Goal: Task Accomplishment & Management: Complete application form

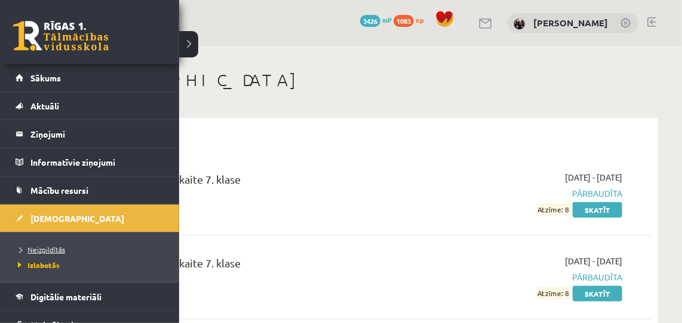
click at [37, 247] on span "Neizpildītās" at bounding box center [40, 249] width 50 height 10
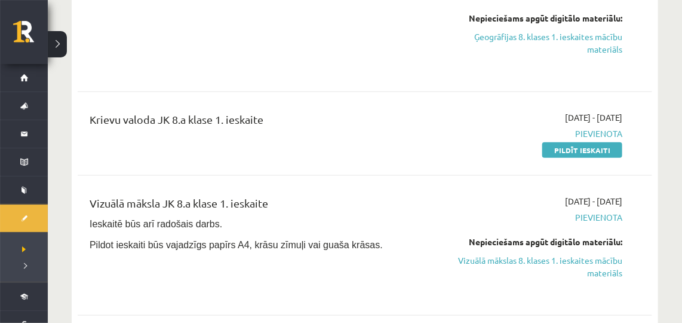
scroll to position [461, 0]
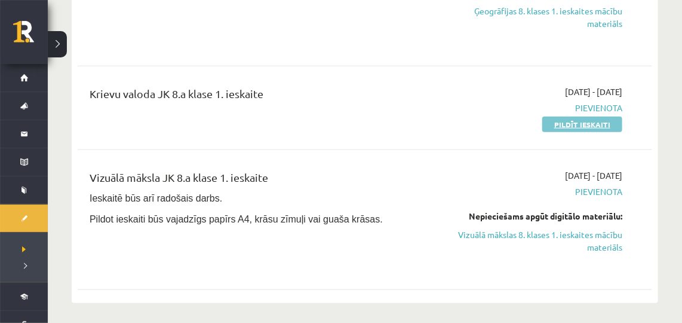
click at [566, 117] on link "Pildīt ieskaiti" at bounding box center [583, 125] width 80 height 16
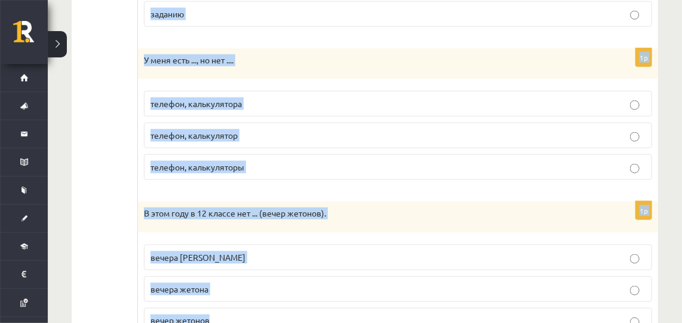
scroll to position [554, 0]
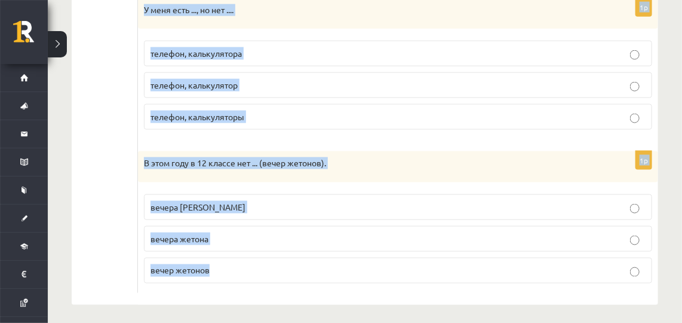
drag, startPoint x: 148, startPoint y: 73, endPoint x: 266, endPoint y: 287, distance: 244.2
copy form "Что есть и Чего нет/ не будет? Выберите правильный вариант. 1p В 8 классе нет .…"
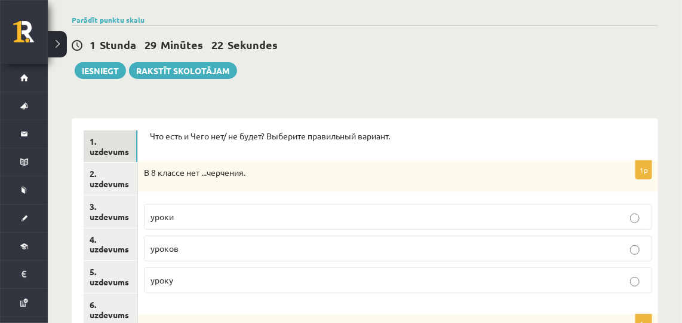
scroll to position [85, 0]
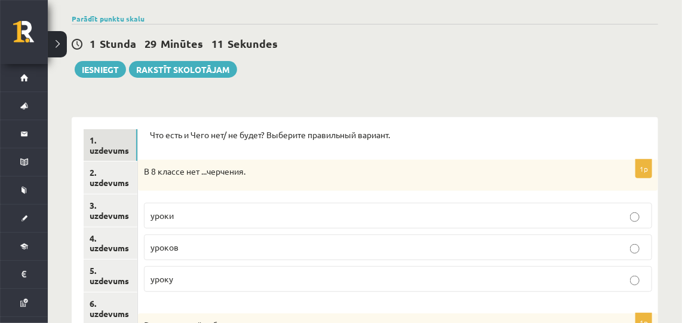
click at [201, 250] on p "уроков" at bounding box center [398, 247] width 495 height 13
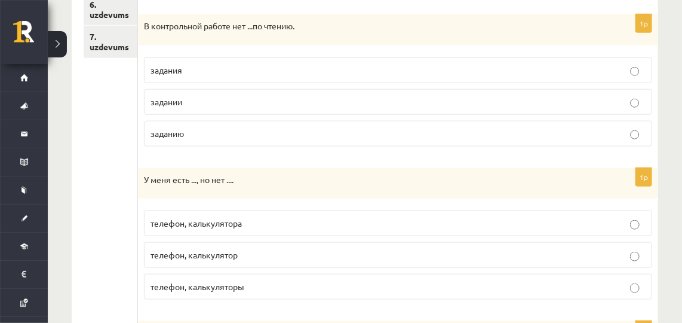
scroll to position [387, 0]
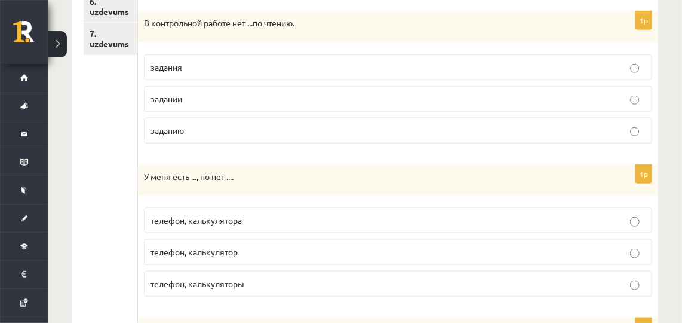
click at [214, 68] on p "задания" at bounding box center [398, 67] width 495 height 13
click at [264, 219] on p "телефон, калькулятора" at bounding box center [398, 220] width 495 height 13
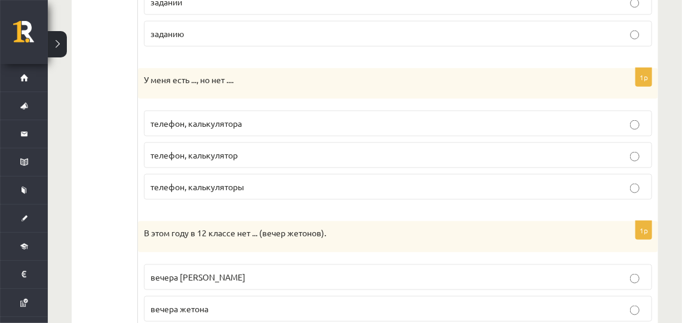
scroll to position [554, 0]
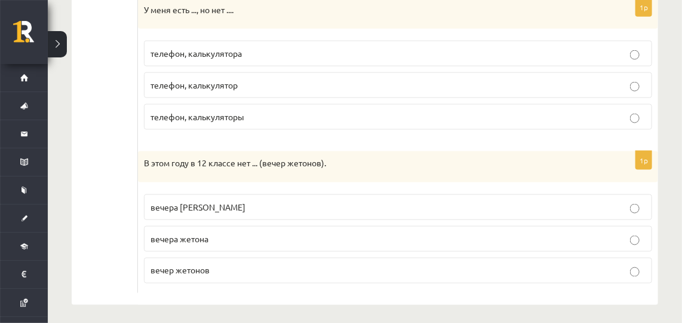
click at [208, 206] on span "вечера жетонов" at bounding box center [198, 206] width 95 height 11
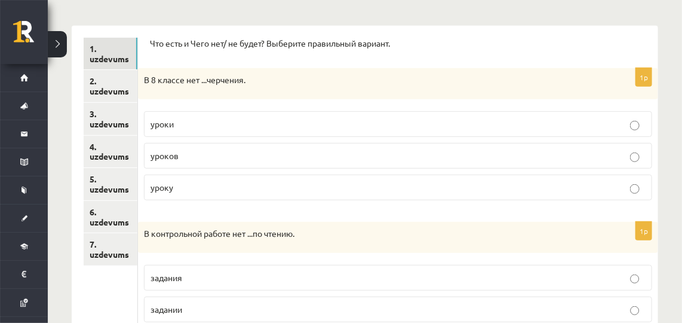
scroll to position [174, 0]
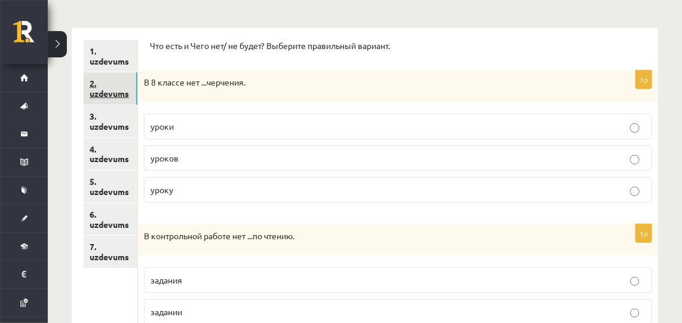
click at [90, 85] on link "2. uzdevums" at bounding box center [111, 88] width 54 height 32
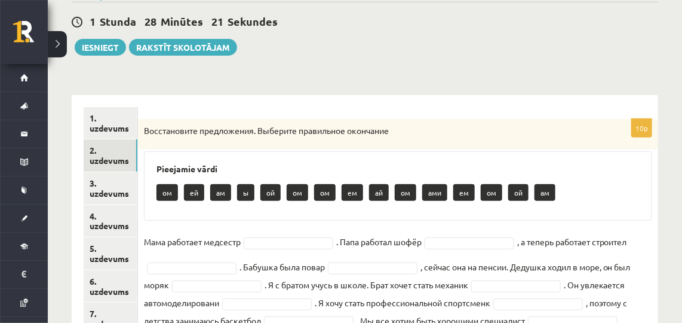
scroll to position [155, 0]
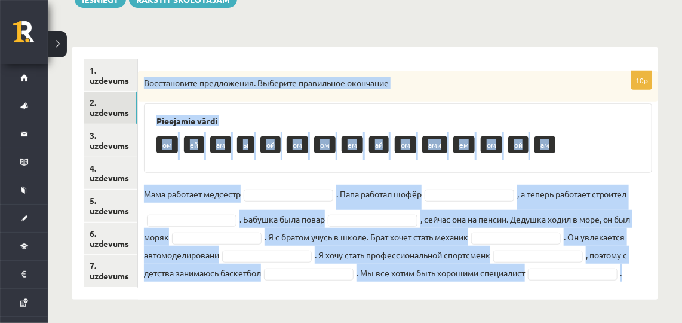
drag, startPoint x: 144, startPoint y: 83, endPoint x: 631, endPoint y: 277, distance: 524.2
click at [631, 277] on div "10p Восстановите предложения. Выберите правильное окончание Pieejamie vārdi ом …" at bounding box center [398, 179] width 520 height 216
copy div "Восстановите предложения. Выберите правильное окончание Pieejamie vārdi ом ей а…"
click at [514, 29] on div "**********" at bounding box center [365, 107] width 635 height 433
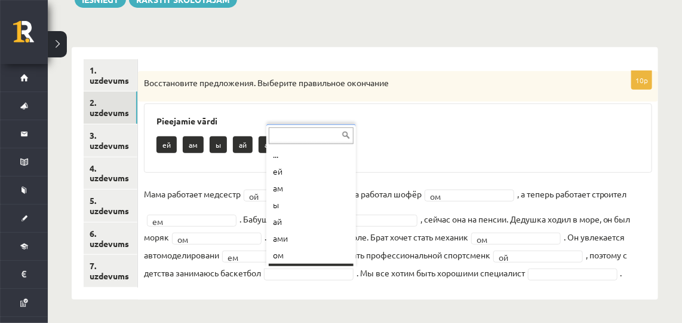
scroll to position [14, 0]
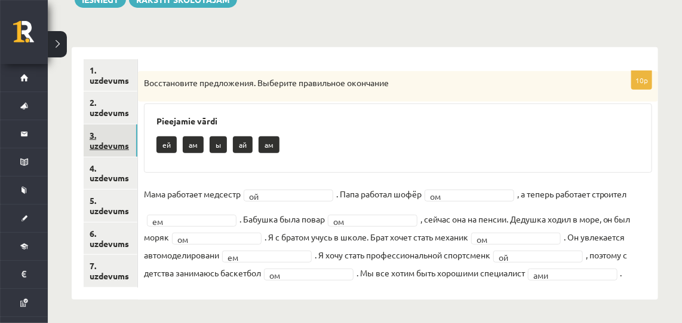
click at [91, 137] on link "3. uzdevums" at bounding box center [111, 140] width 54 height 32
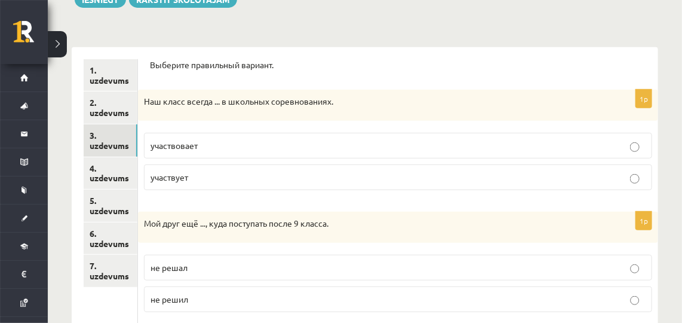
click at [272, 178] on p "участвует" at bounding box center [398, 177] width 495 height 13
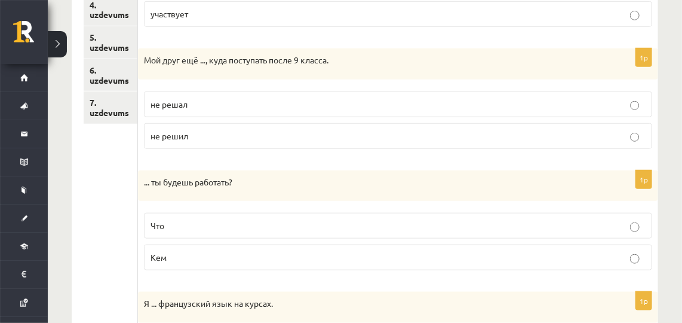
scroll to position [320, 0]
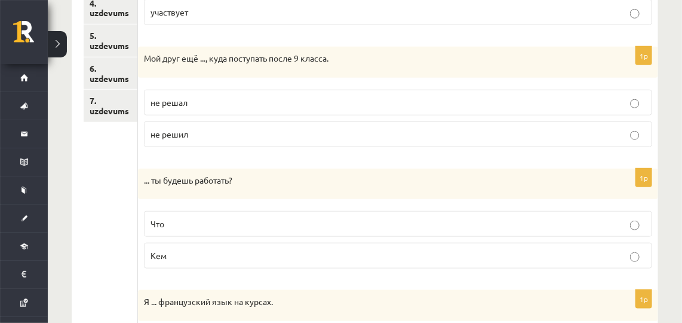
click at [442, 130] on p "не решил" at bounding box center [398, 134] width 495 height 13
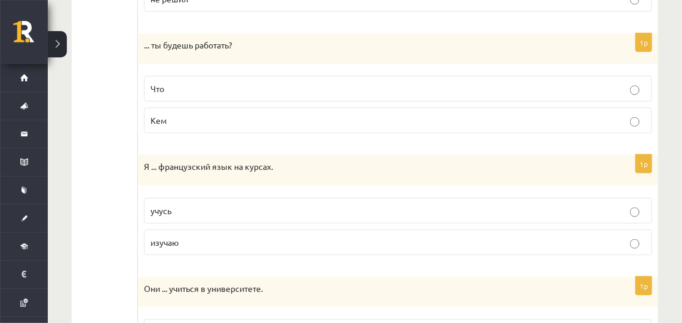
scroll to position [453, 0]
click at [416, 116] on p "Кем" at bounding box center [398, 122] width 495 height 13
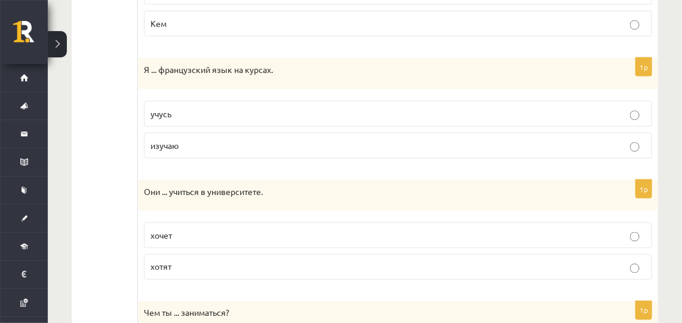
scroll to position [559, 0]
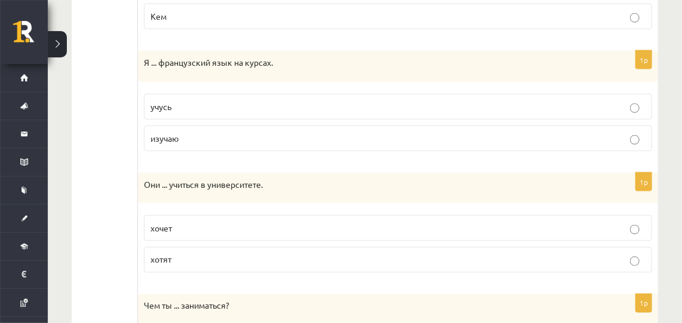
click at [318, 132] on p "изучаю" at bounding box center [398, 138] width 495 height 13
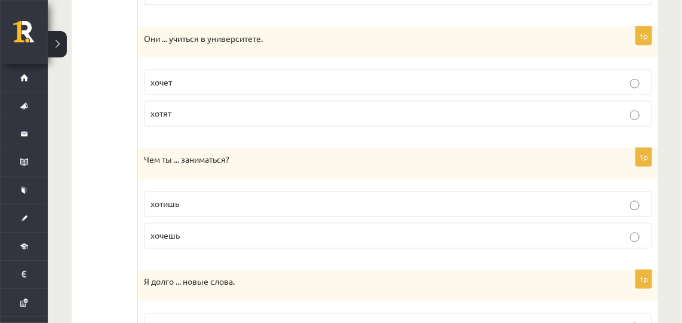
scroll to position [712, 0]
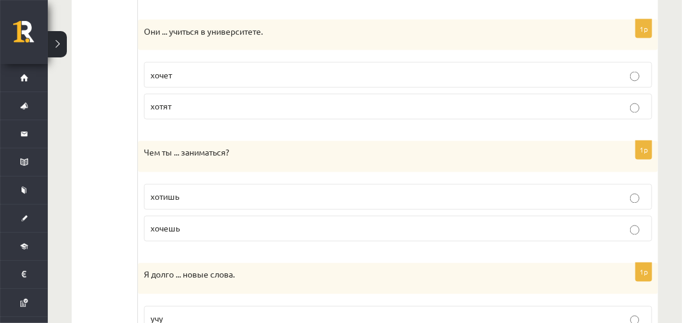
click at [286, 100] on p "хотят" at bounding box center [398, 106] width 495 height 13
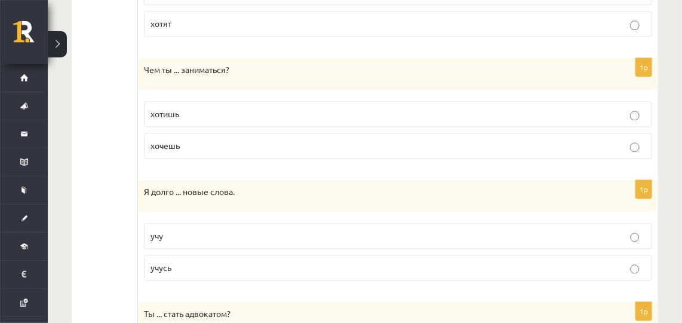
scroll to position [798, 0]
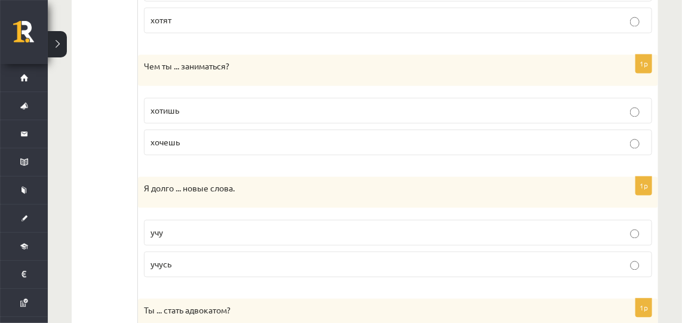
click at [312, 136] on p "хочешь" at bounding box center [398, 142] width 495 height 13
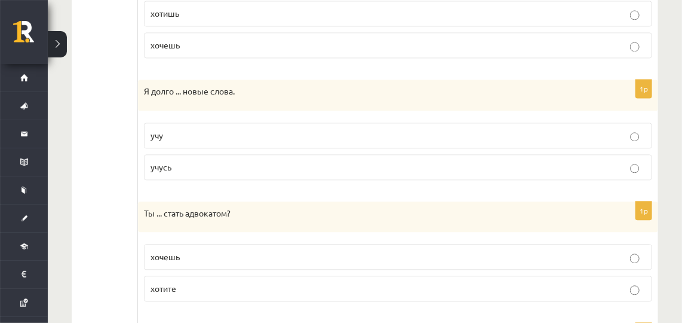
scroll to position [937, 0]
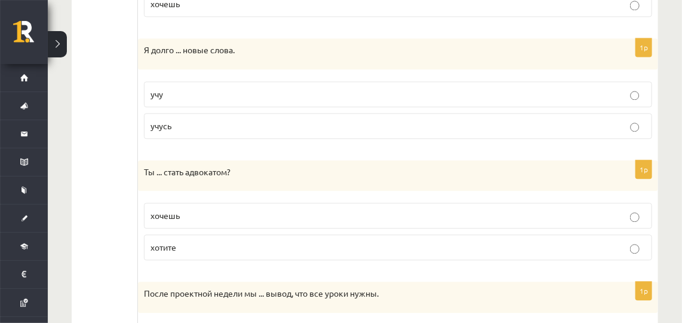
click at [314, 88] on p "учу" at bounding box center [398, 94] width 495 height 13
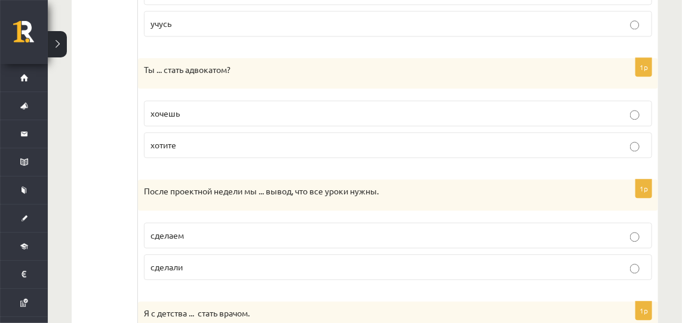
scroll to position [1041, 0]
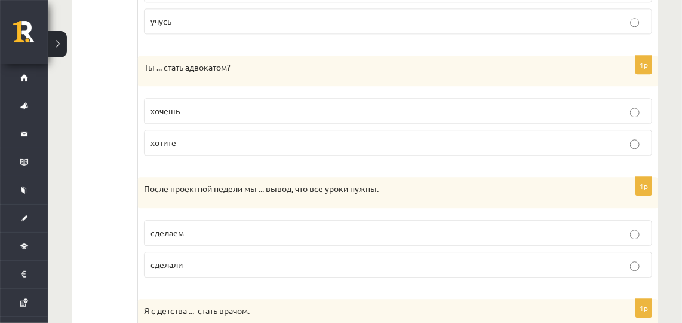
click at [327, 105] on p "хочешь" at bounding box center [398, 111] width 495 height 13
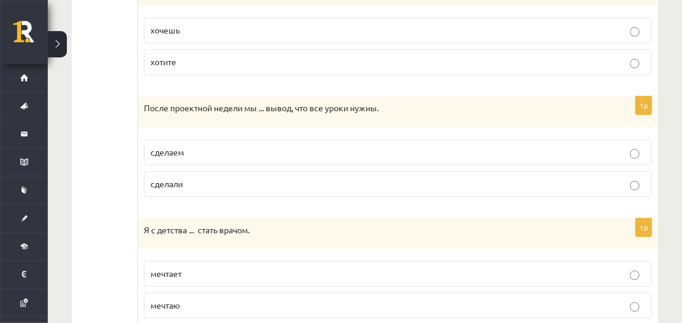
scroll to position [1153, 0]
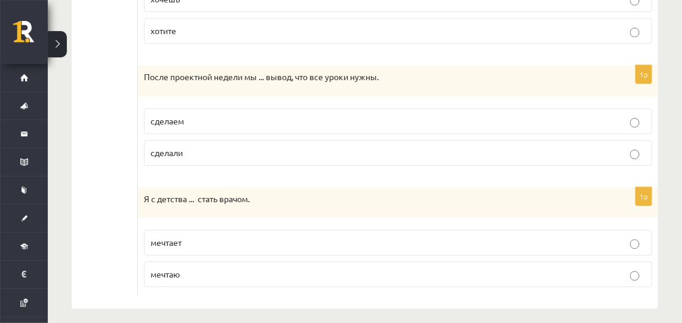
click at [397, 108] on label "сделаем" at bounding box center [398, 121] width 508 height 26
click at [414, 146] on p "сделали" at bounding box center [398, 152] width 495 height 13
click at [220, 268] on p "мечтаю" at bounding box center [398, 274] width 495 height 13
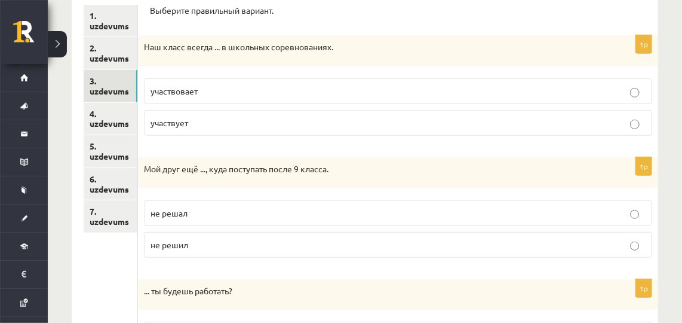
scroll to position [213, 0]
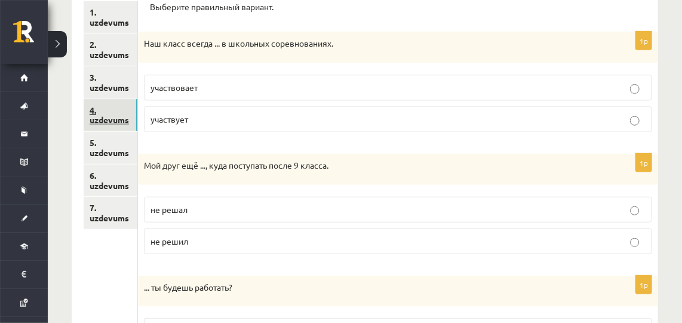
click at [103, 119] on link "4. uzdevums" at bounding box center [111, 115] width 54 height 32
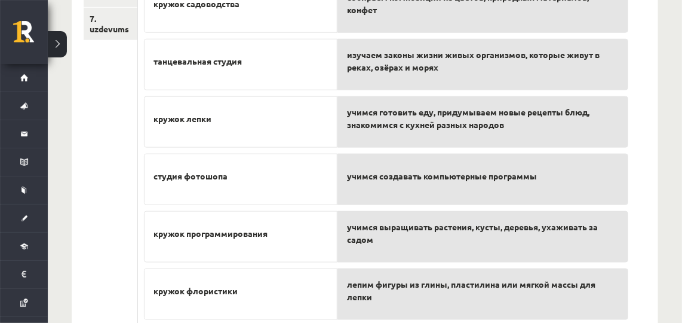
scroll to position [437, 0]
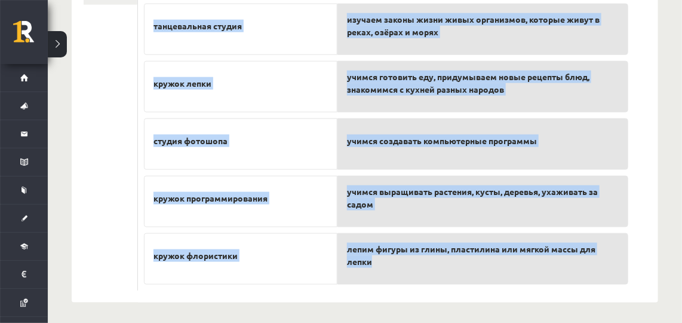
drag, startPoint x: 142, startPoint y: 78, endPoint x: 611, endPoint y: 265, distance: 505.1
click at [611, 265] on div "8p Прочитайте и соедините кружок кулинарии клуб рыболовов кружок садоводства та…" at bounding box center [386, 40] width 496 height 502
copy div "Прочитайте и соедините кружок кулинарии клуб рыболовов кружок садоводства танце…"
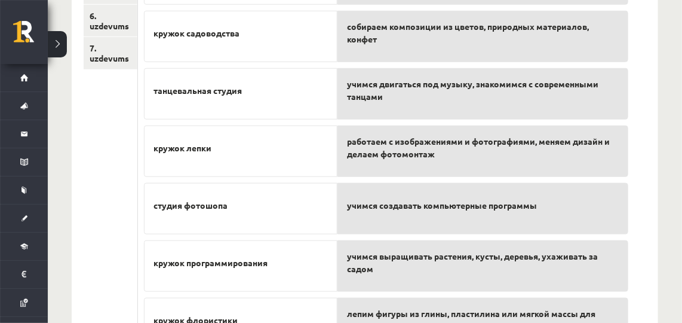
scroll to position [376, 0]
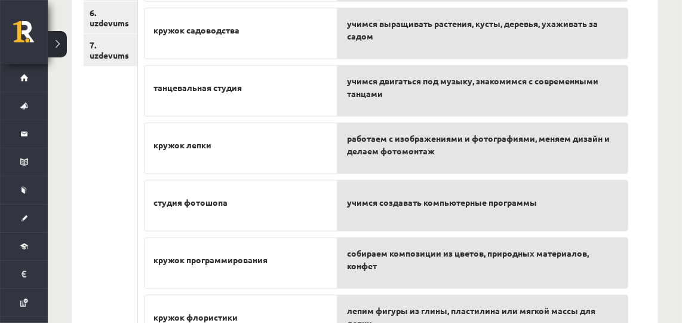
drag, startPoint x: 292, startPoint y: 83, endPoint x: 256, endPoint y: 84, distance: 35.3
click at [256, 84] on p "танцевальная студия" at bounding box center [241, 87] width 174 height 25
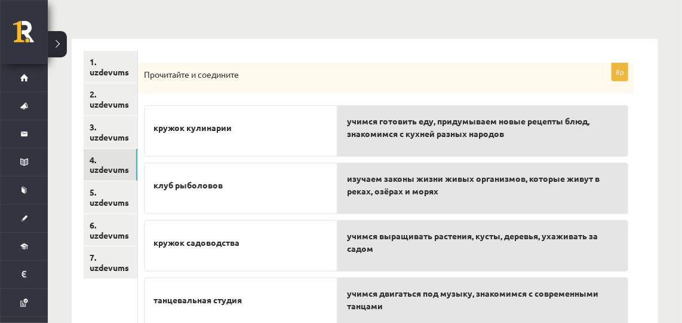
scroll to position [174, 0]
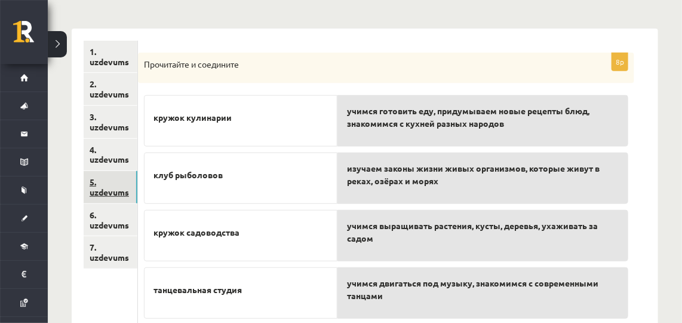
click at [105, 182] on link "5. uzdevums" at bounding box center [111, 187] width 54 height 32
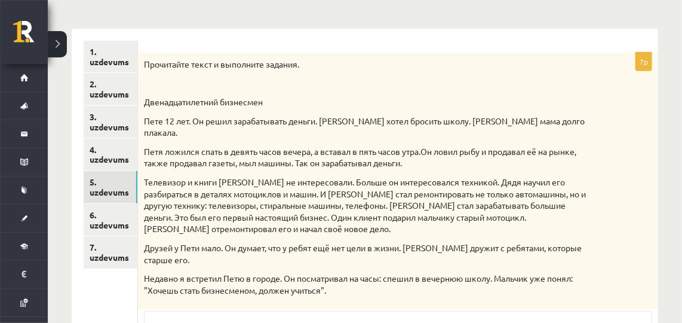
drag, startPoint x: 142, startPoint y: 60, endPoint x: 361, endPoint y: 278, distance: 308.4
click at [361, 278] on div "Прочитайте текст и выполните задания. Двенадцатилетний бизнесмен Пете 12 лет. О…" at bounding box center [398, 181] width 520 height 257
copy div "Прочитайте текст и выполните задания. Двенадцатилетний бизнесмен Пете 12 лет. О…"
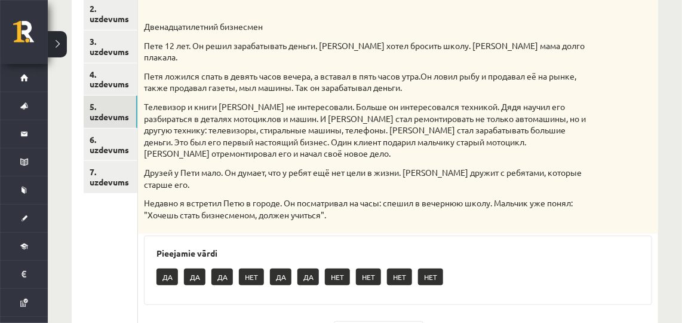
scroll to position [225, 0]
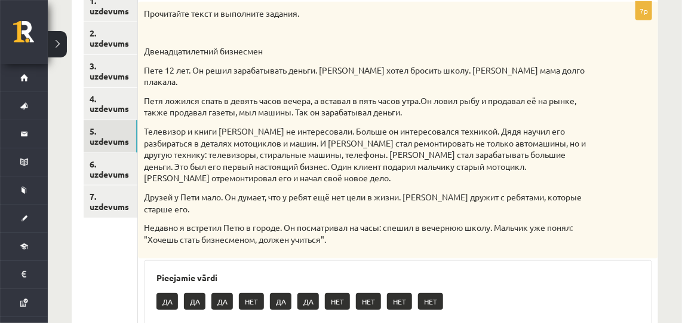
click at [645, 93] on div "Прочитайте текст и выполните задания. Двенадцатилетний бизнесмен Пете 12 лет. О…" at bounding box center [398, 130] width 520 height 257
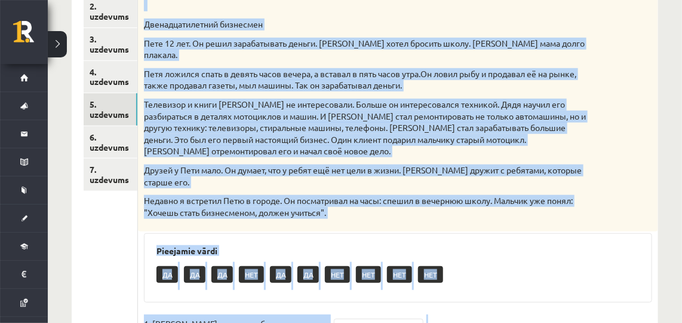
scroll to position [448, 0]
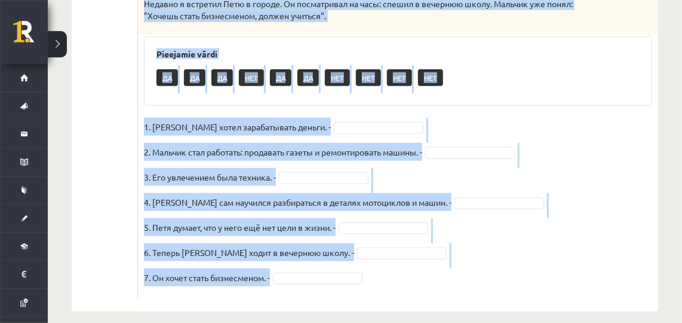
drag, startPoint x: 142, startPoint y: 90, endPoint x: 390, endPoint y: 281, distance: 312.3
click at [390, 281] on div "7p Прочитайте текст и выполните задания. Двенадцатилетний бизнесмен Пете 12 лет…" at bounding box center [398, 38] width 520 height 521
copy div "Прочитайте текст и выполните задания. Двенадцатилетний бизнесмен Пете 12 лет. О…"
click at [537, 65] on div "ДА ДА ДА НЕТ ДА ДА НЕТ НЕТ НЕТ НЕТ" at bounding box center [398, 79] width 483 height 28
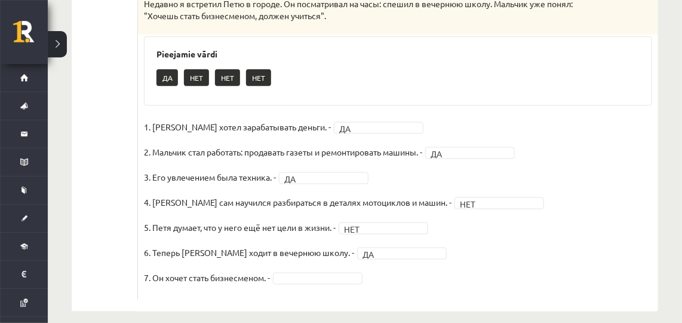
click at [321, 272] on fieldset "1. Петя хотел зарабатывать деньги. - ДА ** 2. Мальчик стал работать: продавать …" at bounding box center [398, 206] width 508 height 176
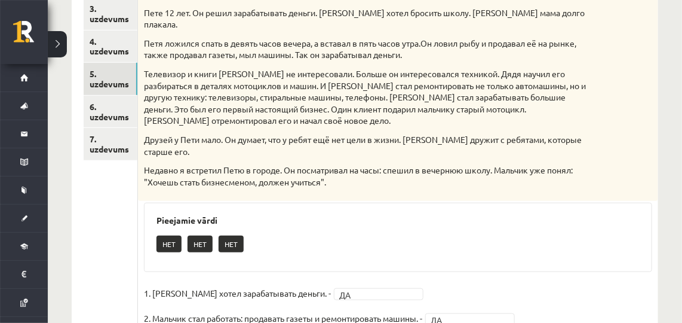
scroll to position [250, 0]
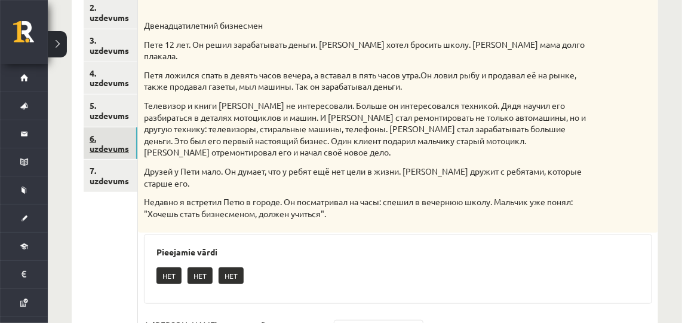
click at [107, 144] on link "6. uzdevums" at bounding box center [111, 143] width 54 height 32
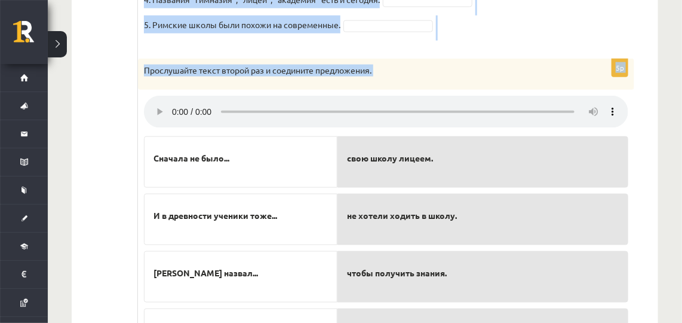
scroll to position [624, 0]
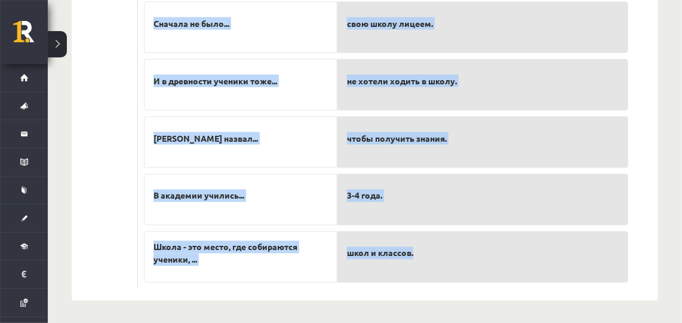
drag, startPoint x: 142, startPoint y: 105, endPoint x: 433, endPoint y: 254, distance: 327.3
copy form "Прослушайте текст и отметьте верное. Pieejamie vārdi ДА ДА НЕТ ДА НЕТ НЕТ ДА НЕ…"
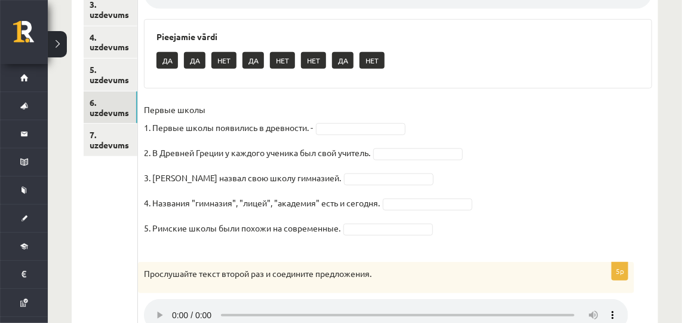
scroll to position [304, 0]
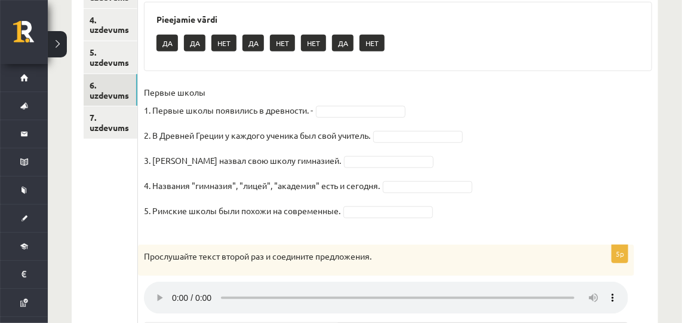
click at [328, 103] on fieldset "Первые школы 1. Первые школы появились в древности. - 2. В Древней Греции у каж…" at bounding box center [398, 154] width 508 height 143
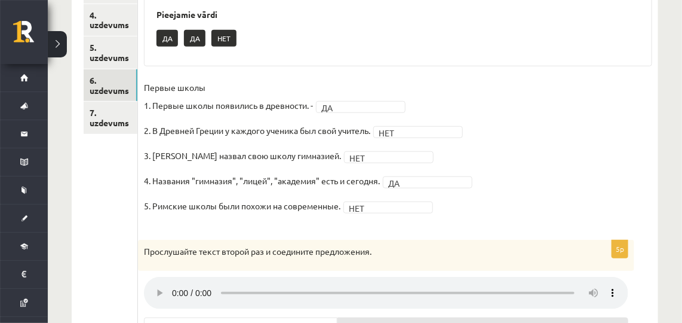
scroll to position [308, 0]
click at [110, 112] on link "7. uzdevums" at bounding box center [111, 118] width 54 height 32
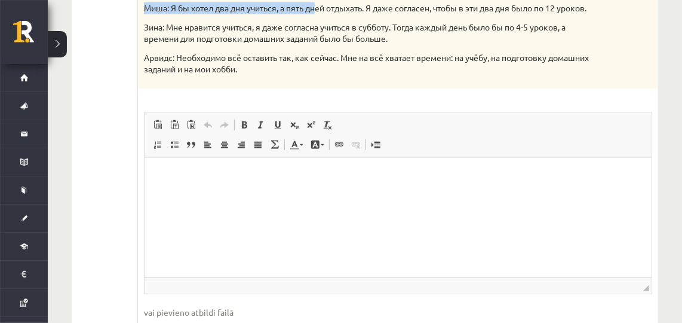
scroll to position [450, 0]
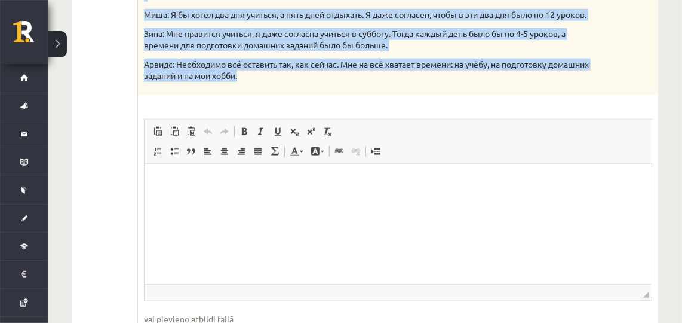
drag, startPoint x: 142, startPoint y: 62, endPoint x: 340, endPoint y: 105, distance: 202.4
copy div "Прочитайте мнения учеников. Напишите своё мнение (60-80 слов) Критерии оцениван…"
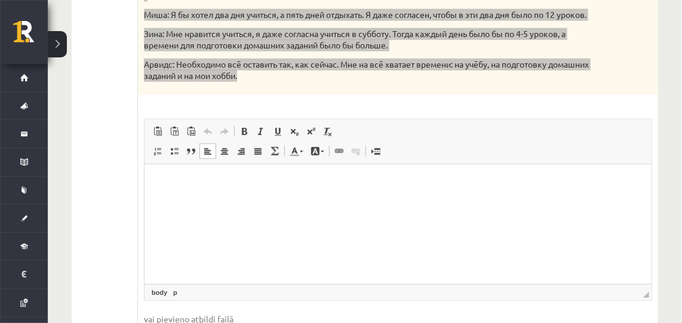
click at [261, 200] on html at bounding box center [397, 182] width 507 height 36
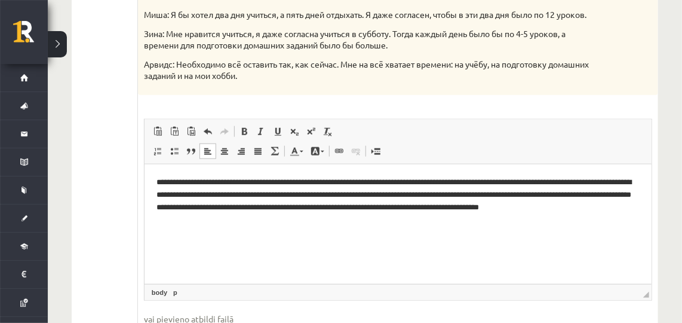
click at [128, 119] on ul "1. uzdevums 2. uzdevums 3. uzdevums 4. uzdevums 5. uzdevums 6. uzdevums 7. uzde…" at bounding box center [111, 66] width 54 height 603
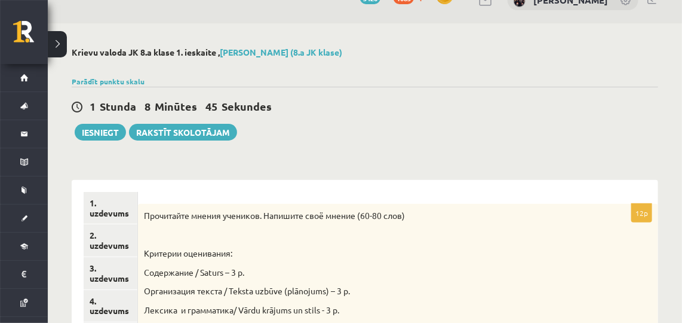
scroll to position [0, 0]
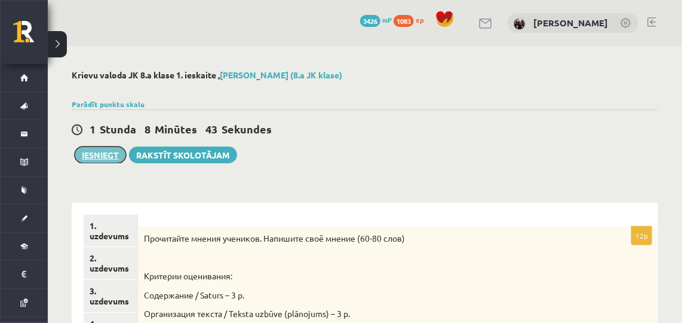
click at [106, 150] on button "Iesniegt" at bounding box center [100, 154] width 51 height 17
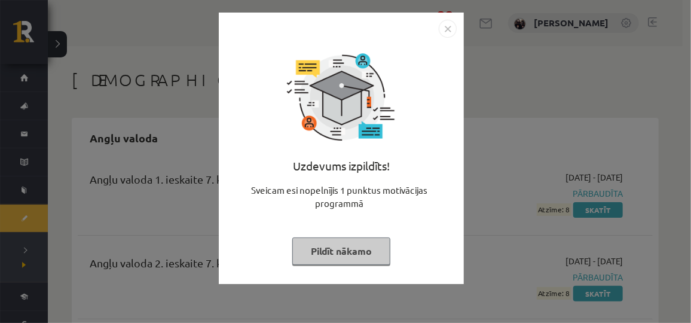
click at [314, 255] on button "Pildīt nākamo" at bounding box center [341, 250] width 98 height 27
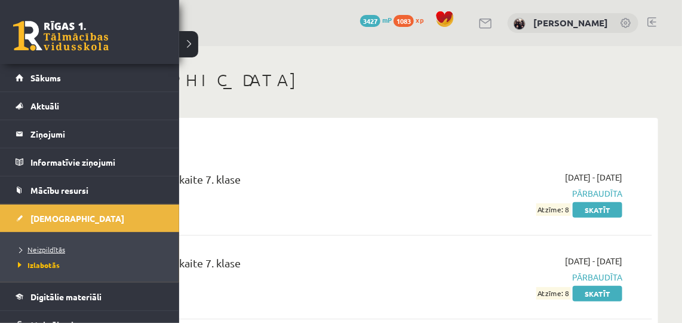
click at [33, 246] on span "Neizpildītās" at bounding box center [40, 249] width 50 height 10
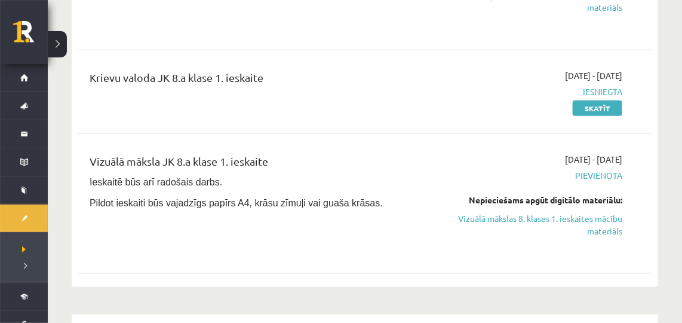
scroll to position [406, 0]
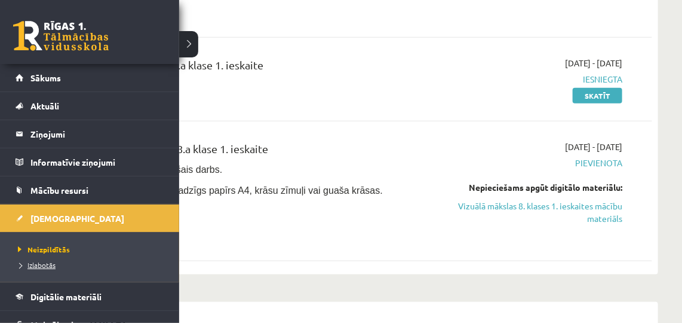
click at [30, 263] on span "Izlabotās" at bounding box center [35, 265] width 41 height 10
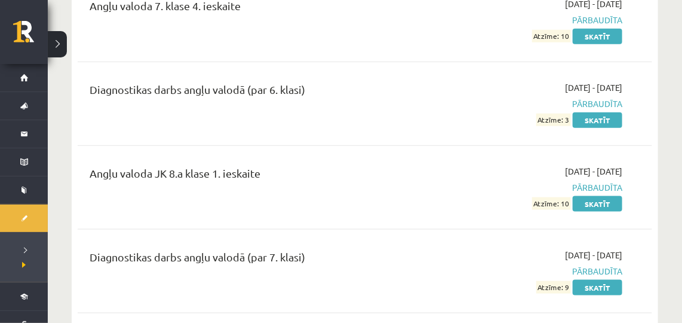
scroll to position [450, 0]
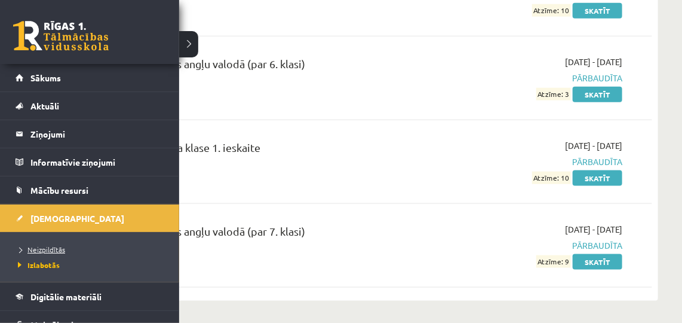
click at [26, 247] on span "Neizpildītās" at bounding box center [40, 249] width 50 height 10
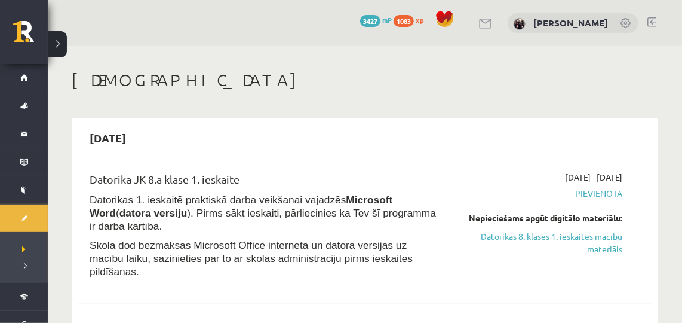
click at [652, 19] on link at bounding box center [652, 22] width 9 height 10
